Goal: Information Seeking & Learning: Learn about a topic

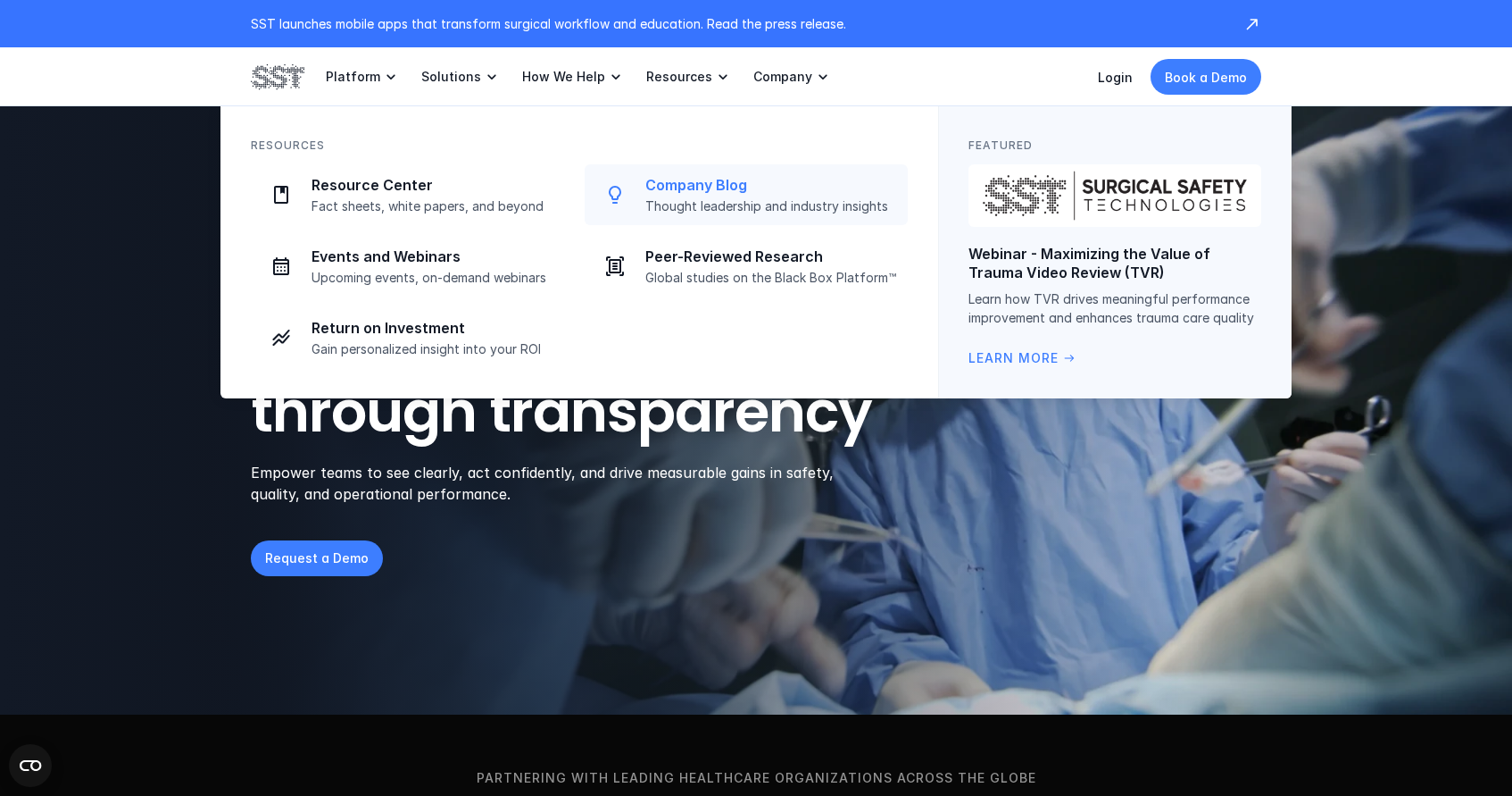
click at [715, 179] on p "Company Blog" at bounding box center [771, 185] width 252 height 19
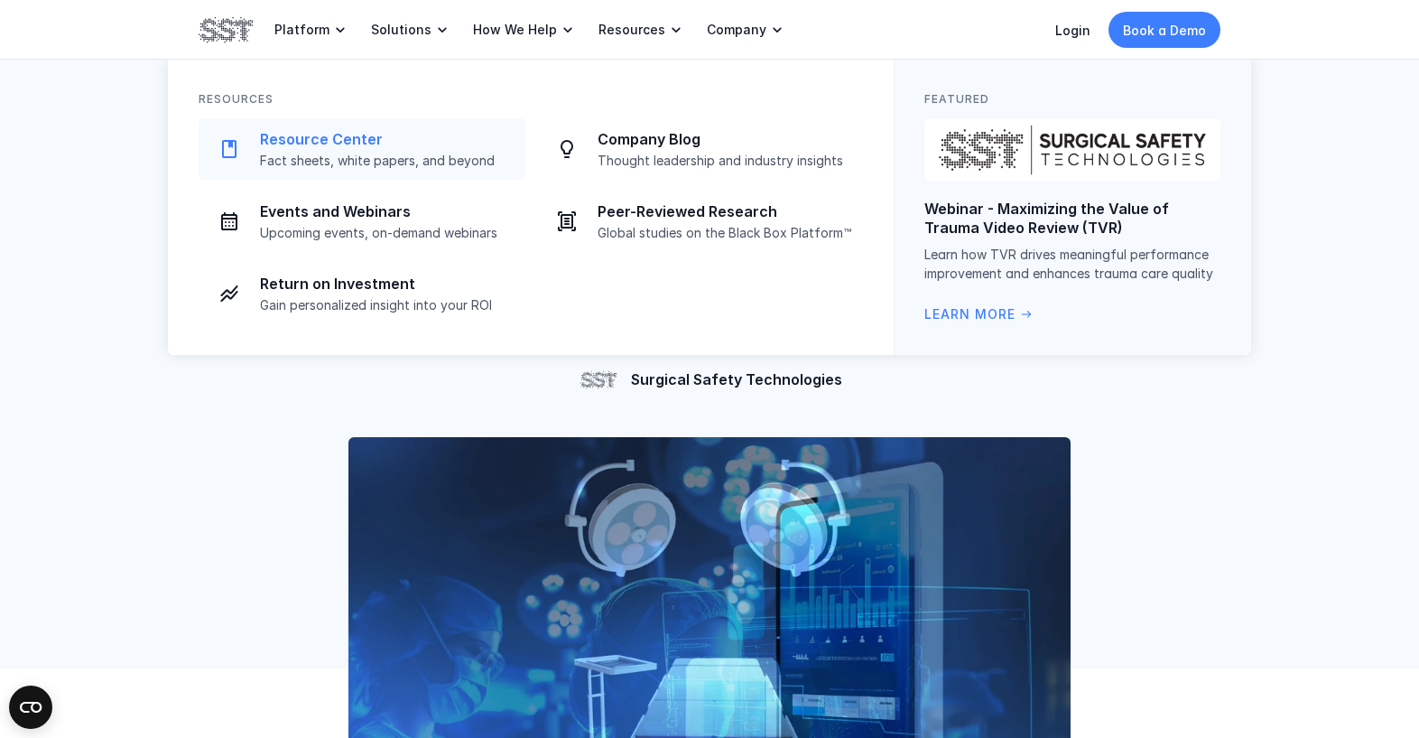
click at [370, 144] on p "Resource Center" at bounding box center [387, 139] width 255 height 19
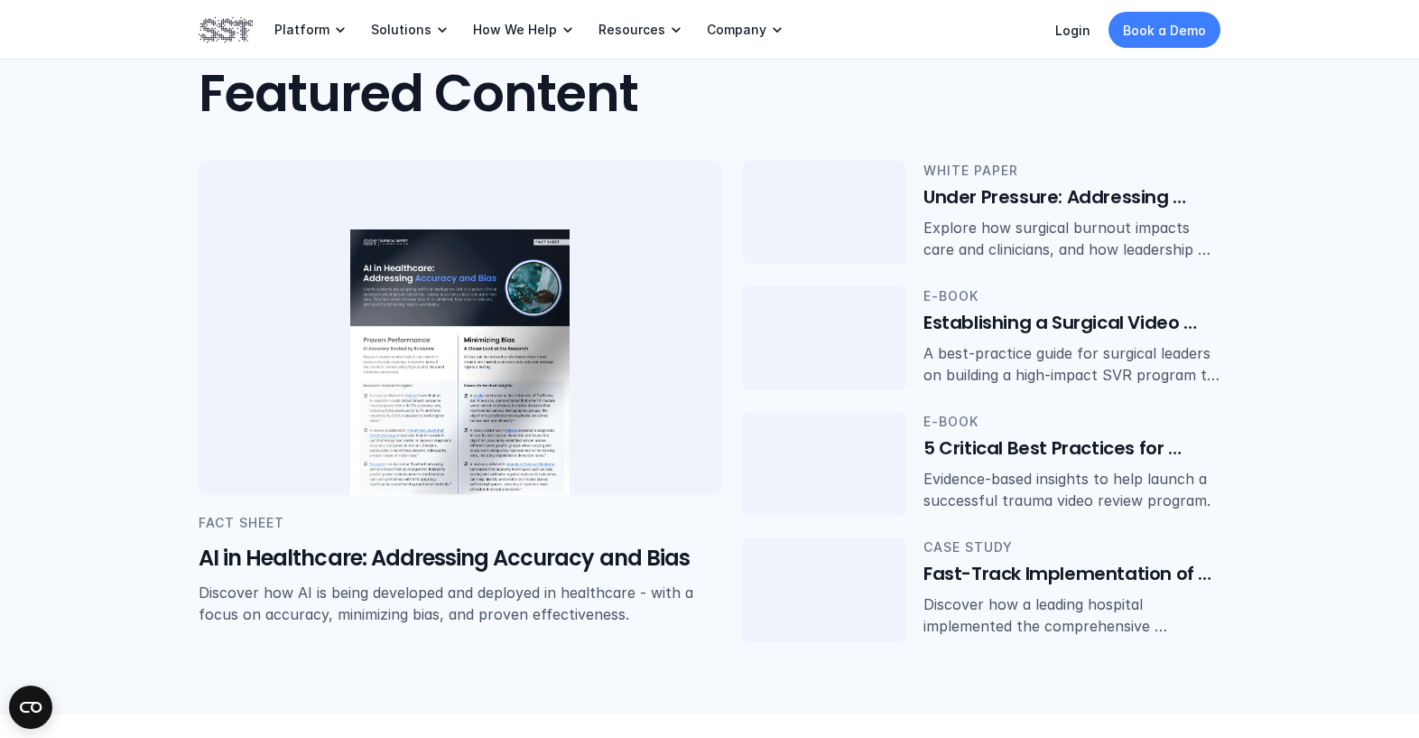
scroll to position [370, 0]
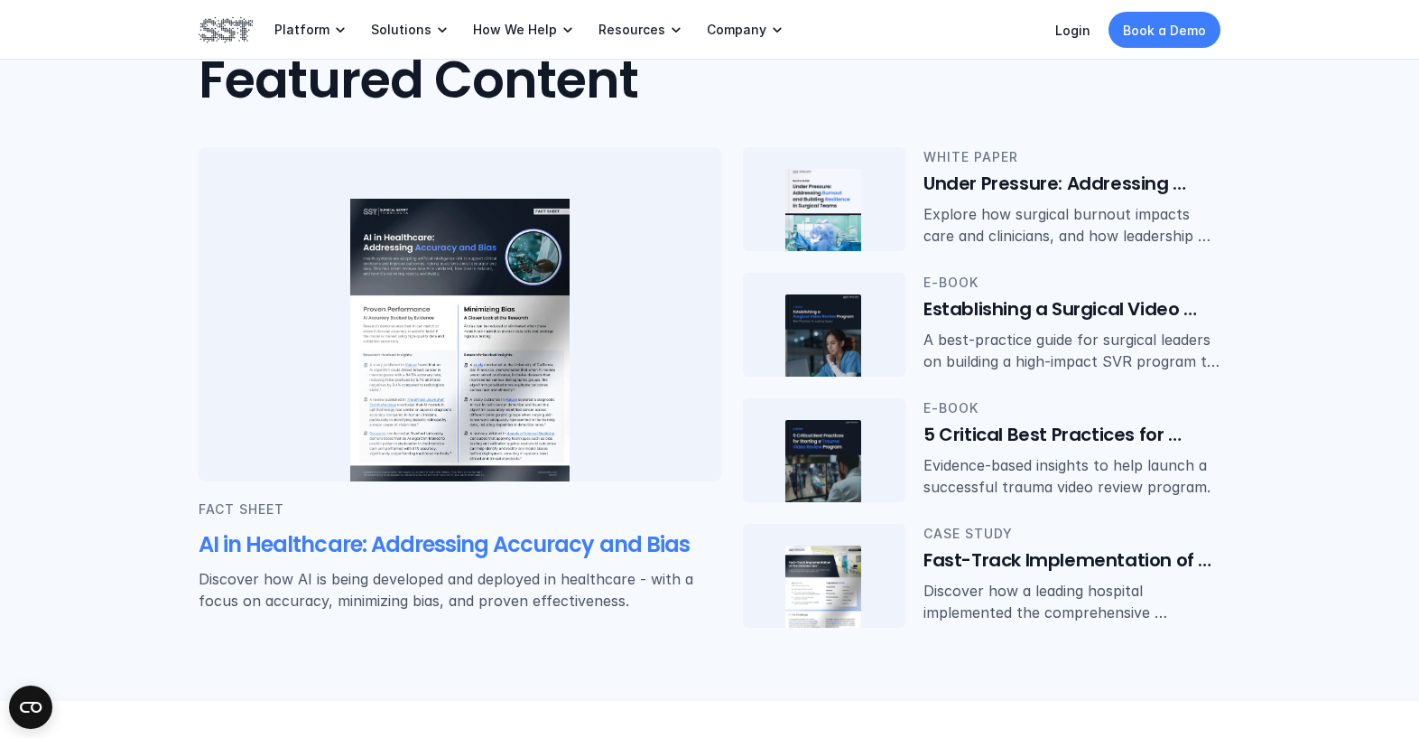
click at [536, 550] on h5 "AI in Healthcare: Addressing Accuracy and Bias" at bounding box center [460, 544] width 523 height 31
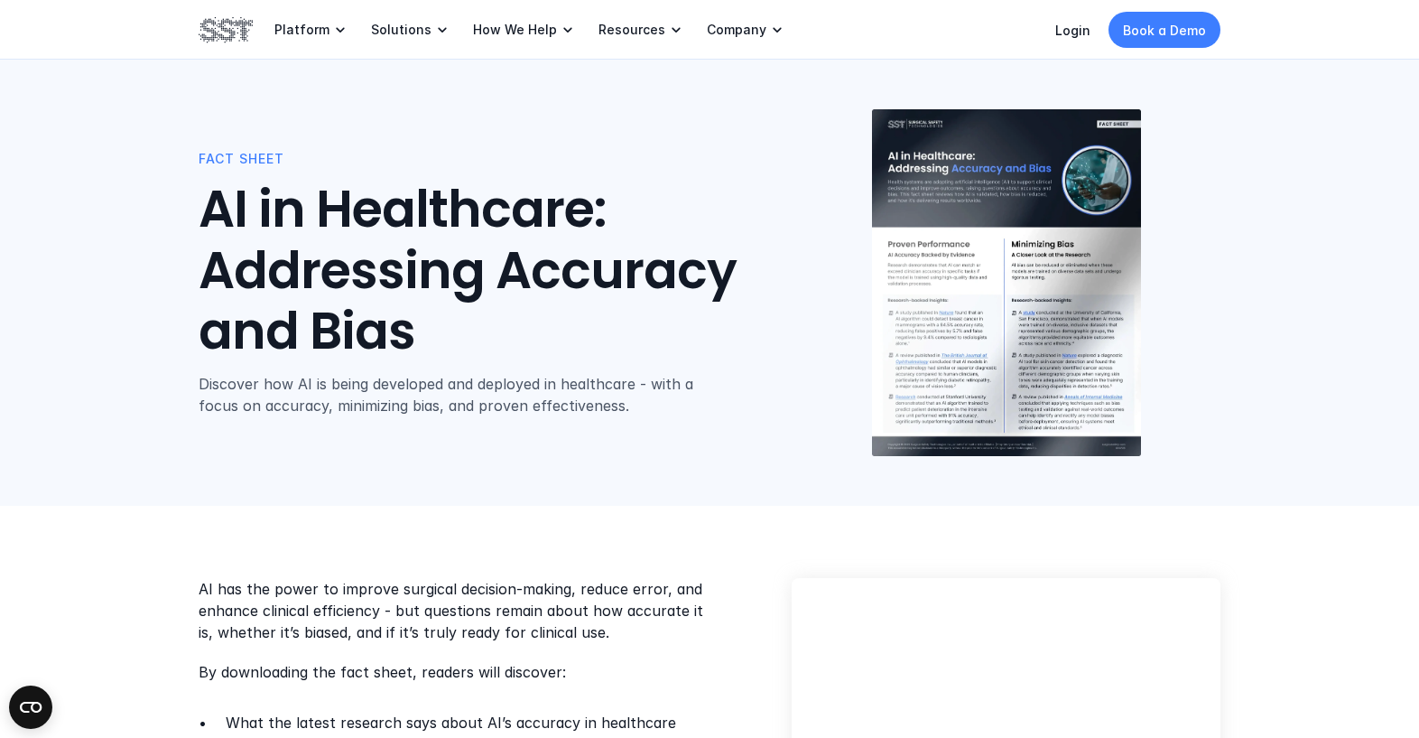
scroll to position [370, 0]
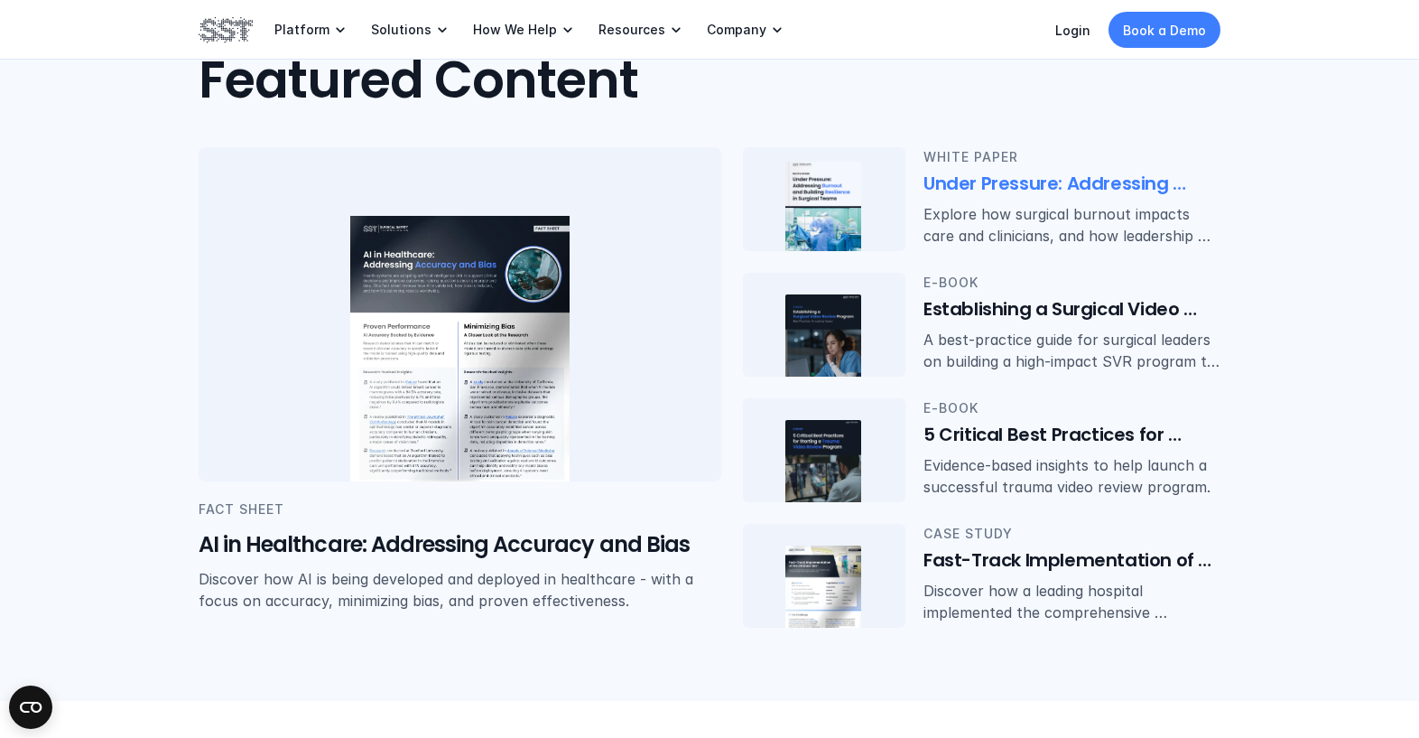
click at [1066, 188] on h6 "Under Pressure: Addressing Burnout and Resilience in Surgical Teams" at bounding box center [1072, 184] width 297 height 25
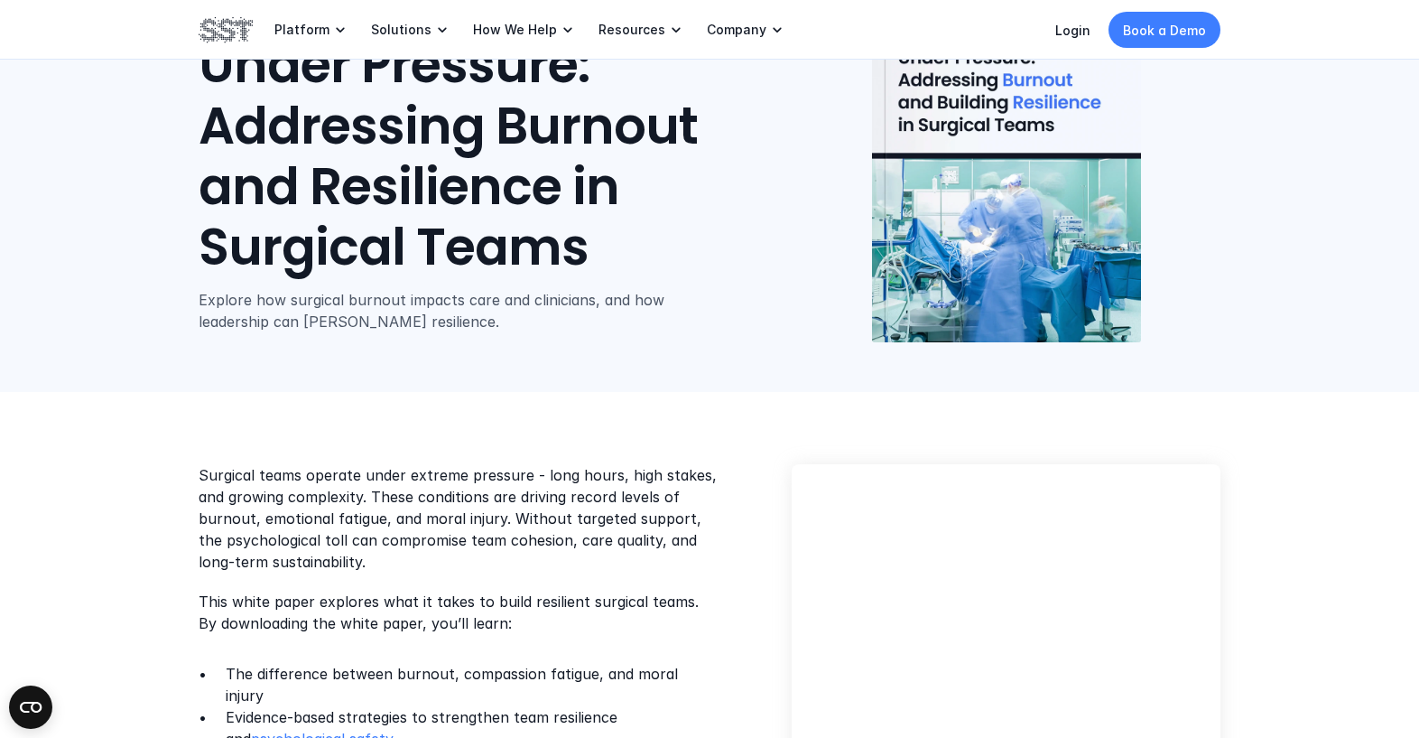
scroll to position [129, 0]
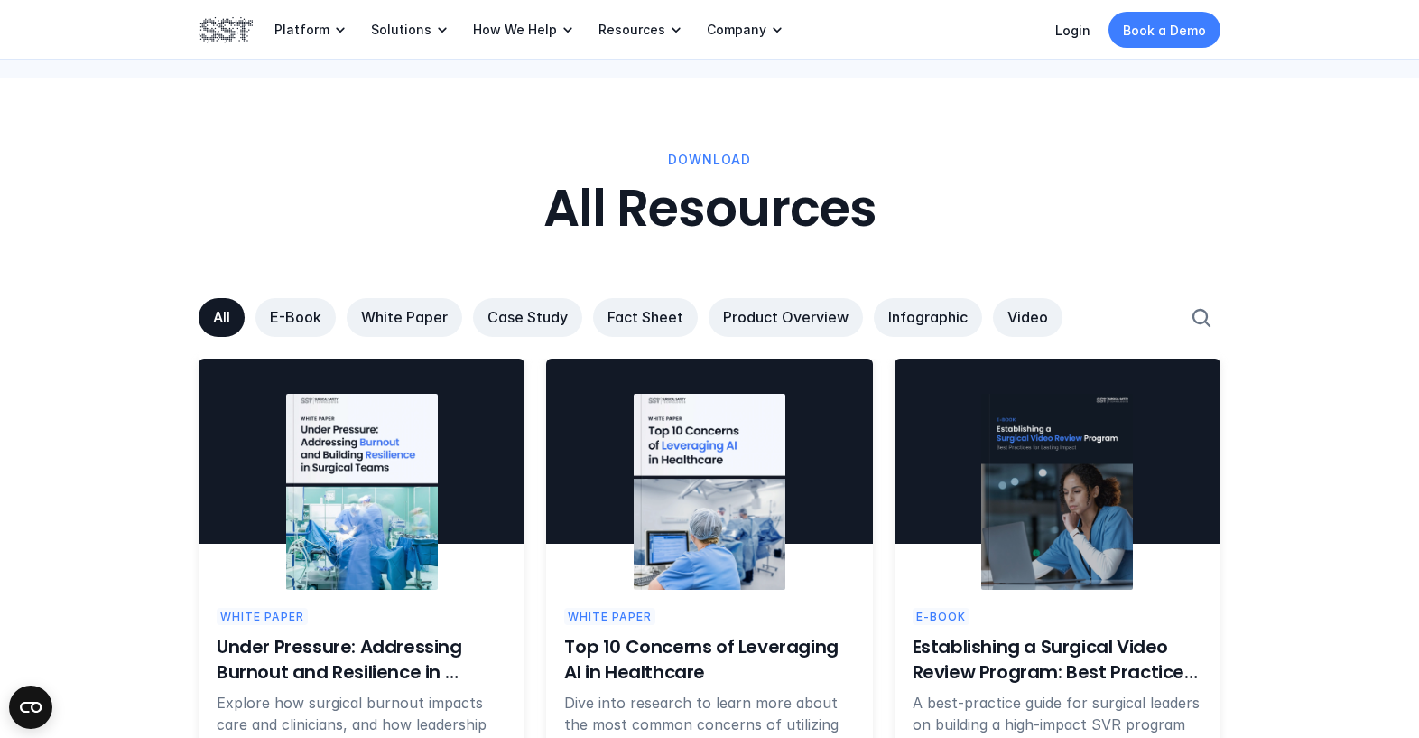
scroll to position [1036, 0]
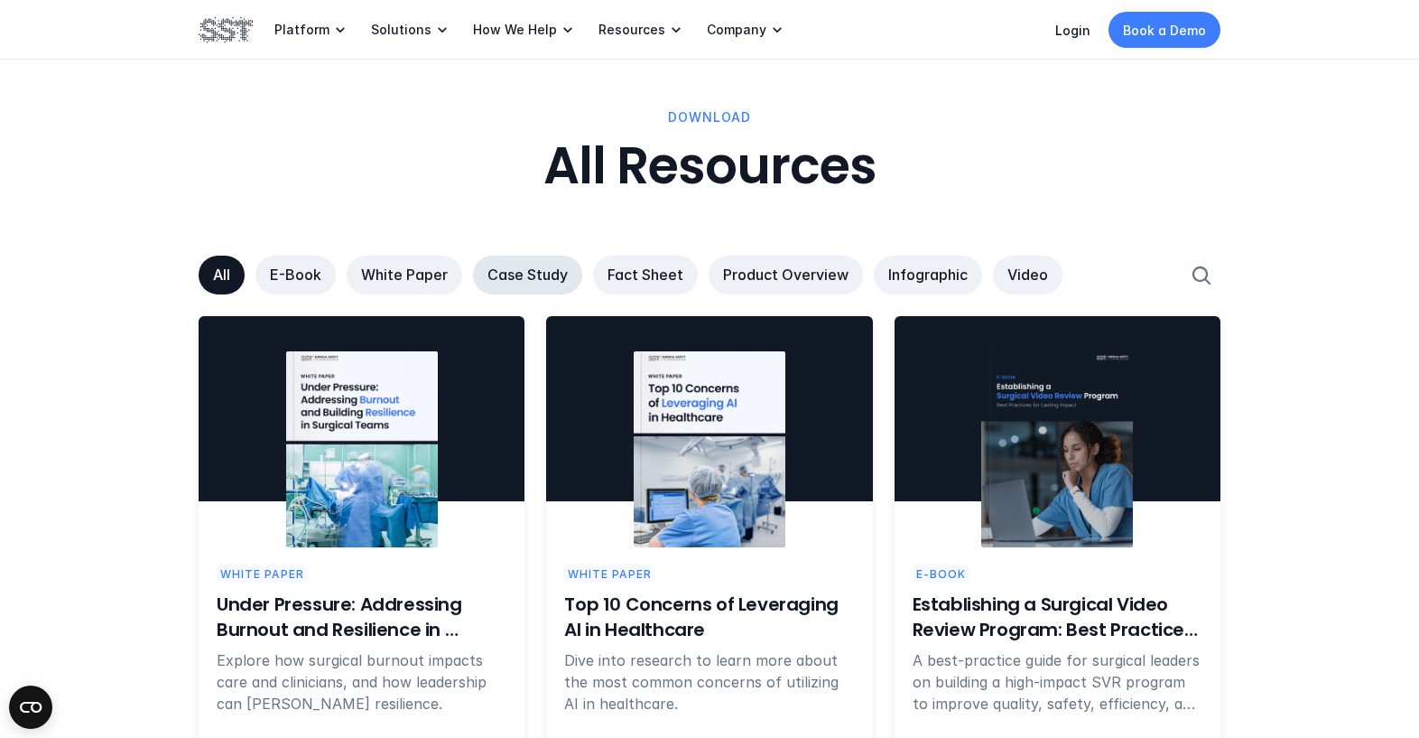
click at [507, 266] on p "Case Study" at bounding box center [528, 274] width 80 height 19
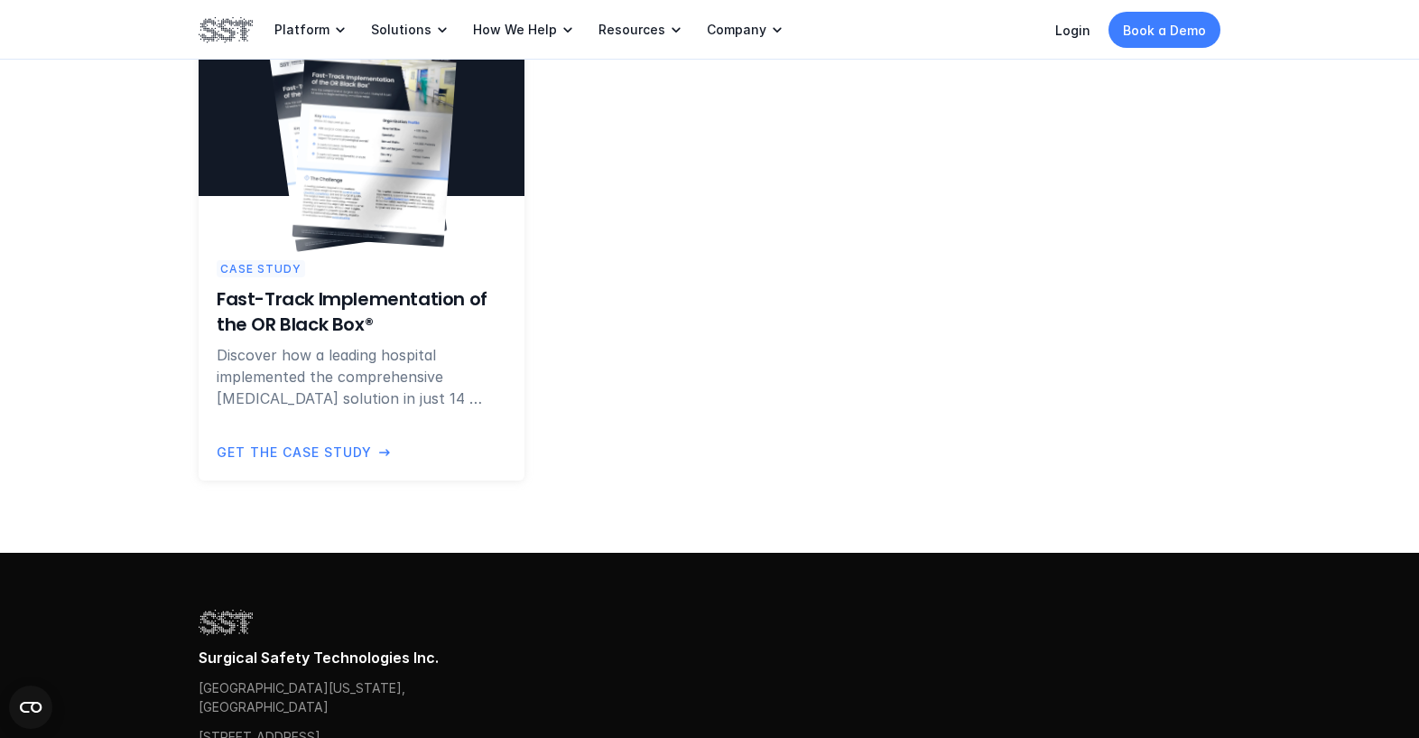
scroll to position [1330, 0]
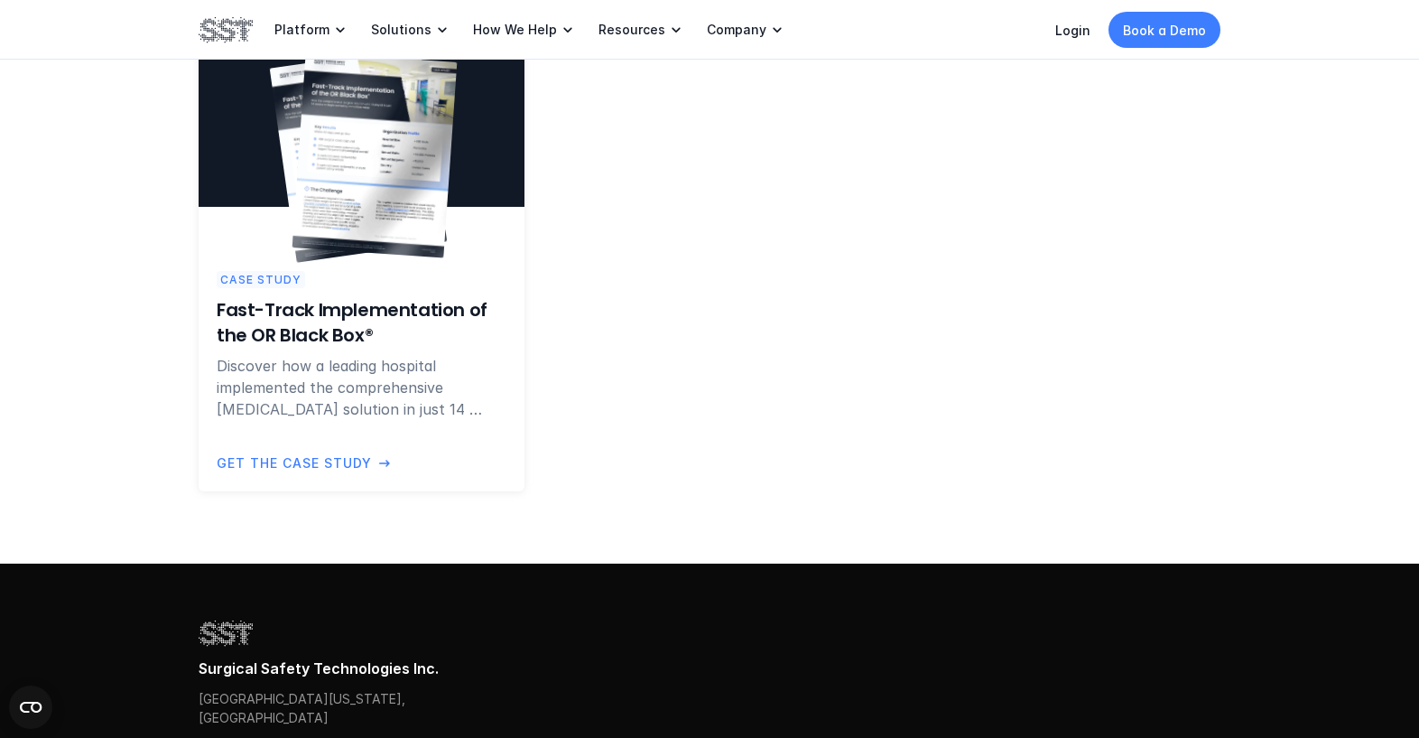
click at [328, 314] on h6 "Fast-Track Implementation of the OR Black Box®" at bounding box center [362, 322] width 290 height 51
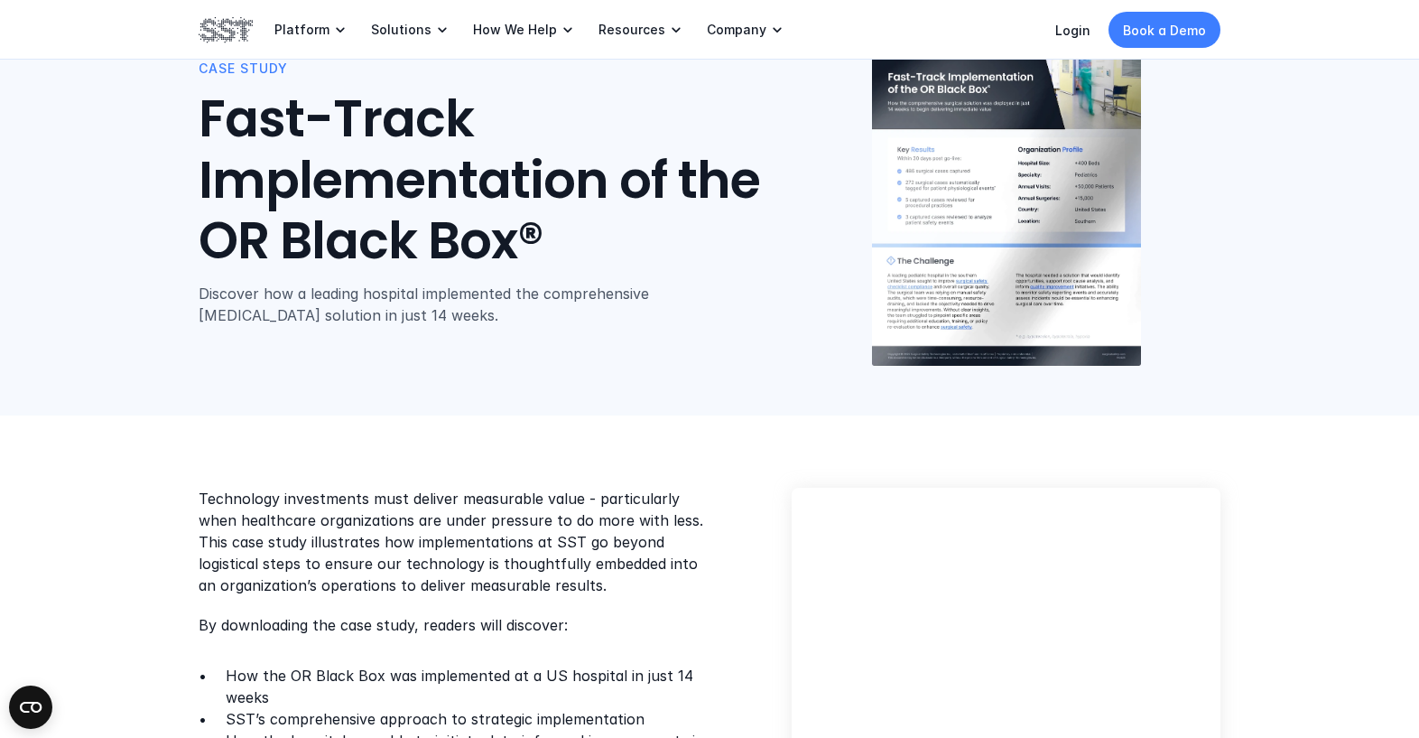
scroll to position [85, 0]
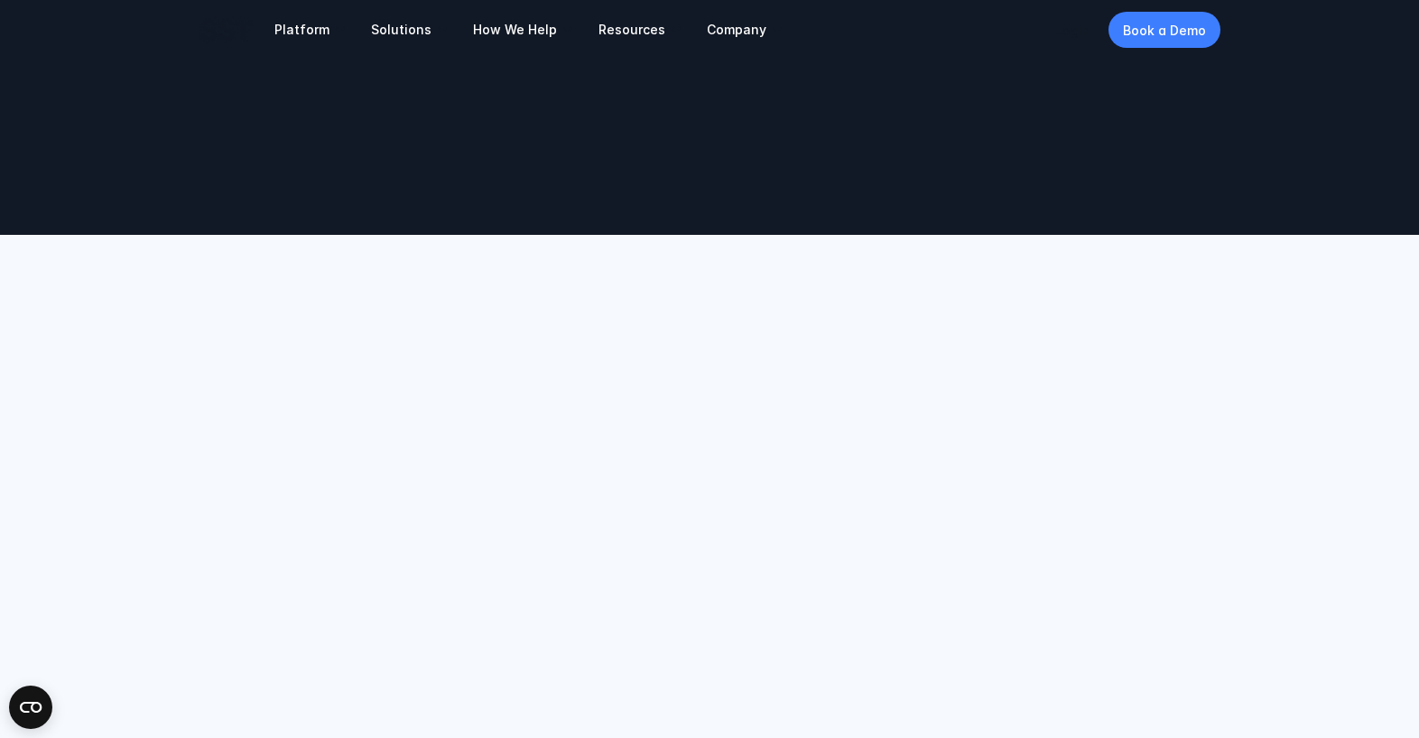
scroll to position [1330, 0]
